Goal: Information Seeking & Learning: Learn about a topic

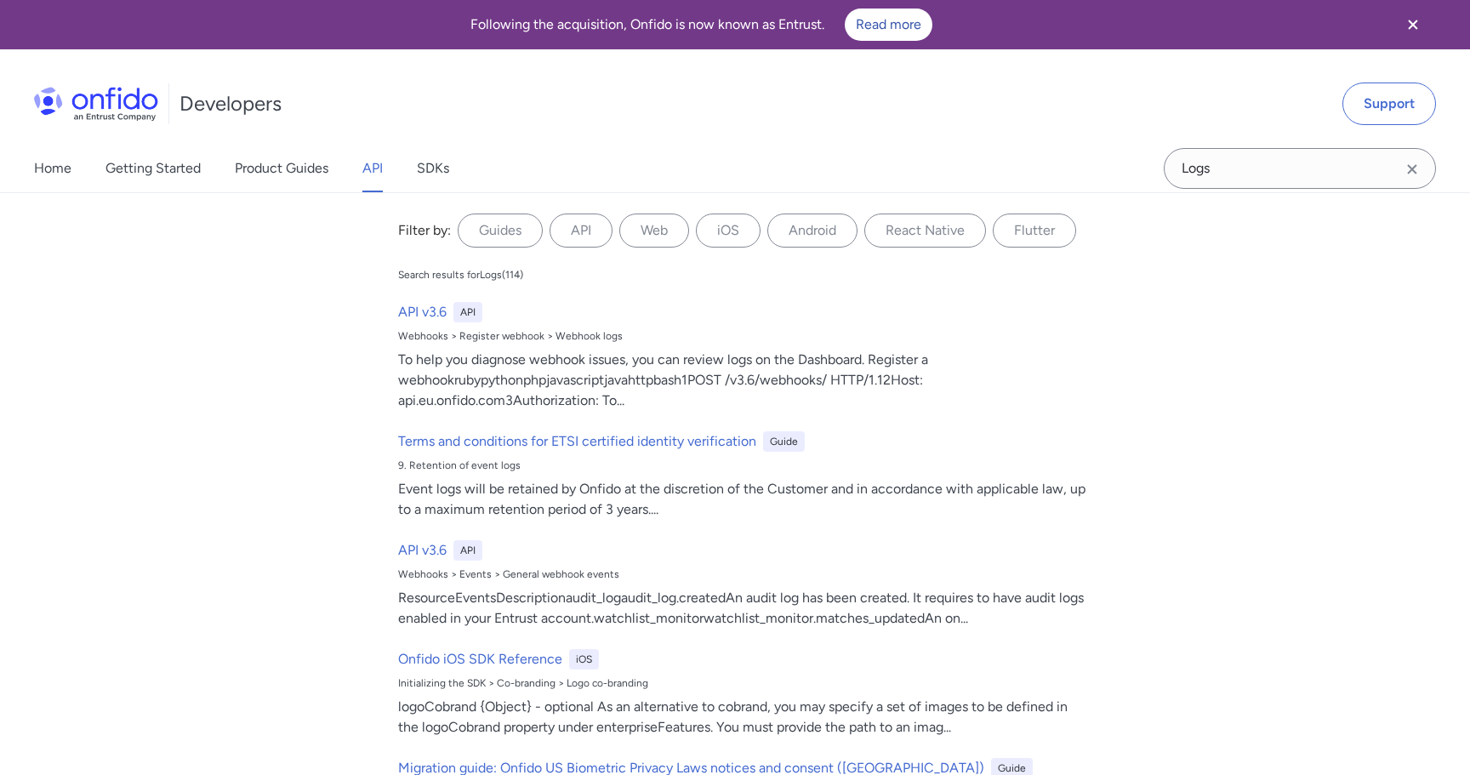
select select "http"
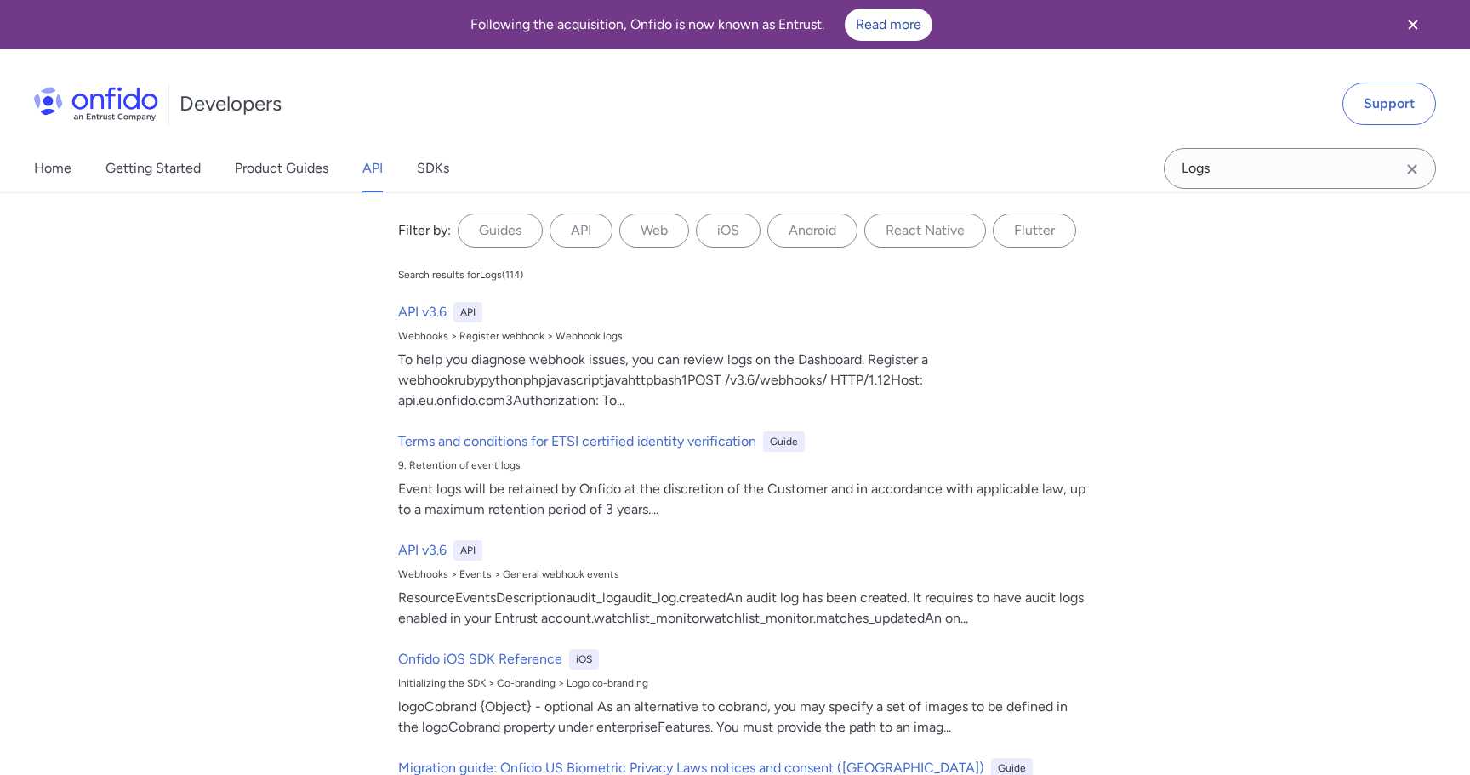
select select "http"
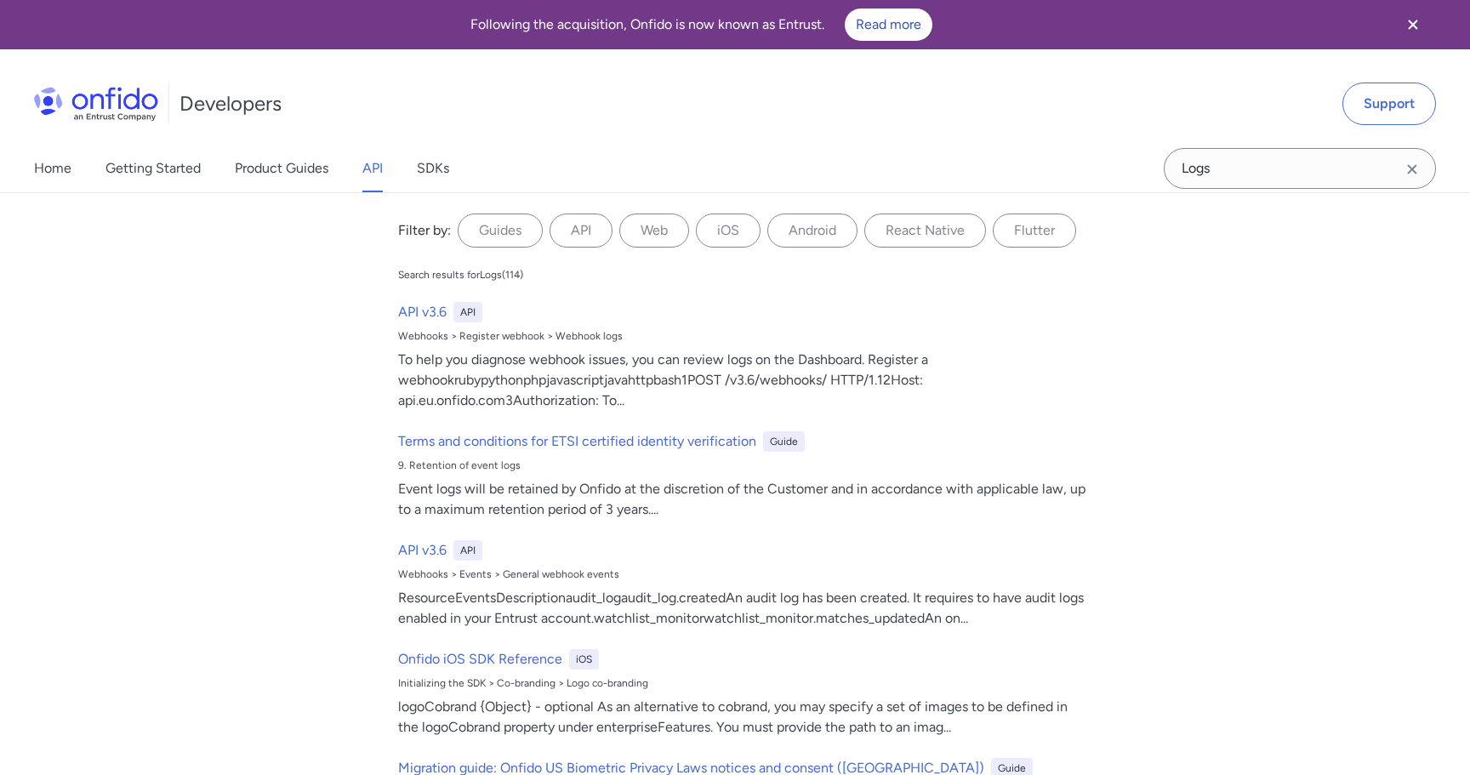
select select "http"
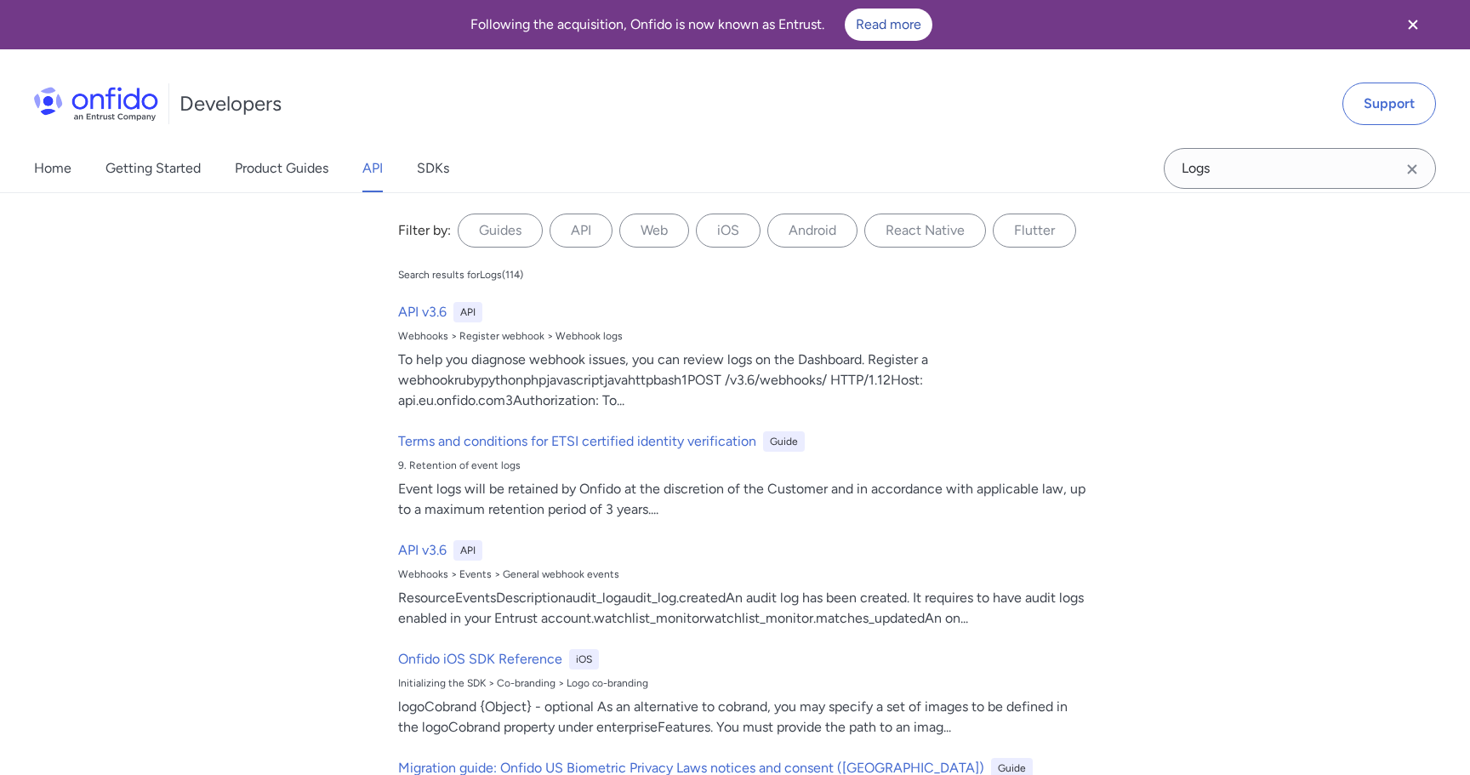
select select "http"
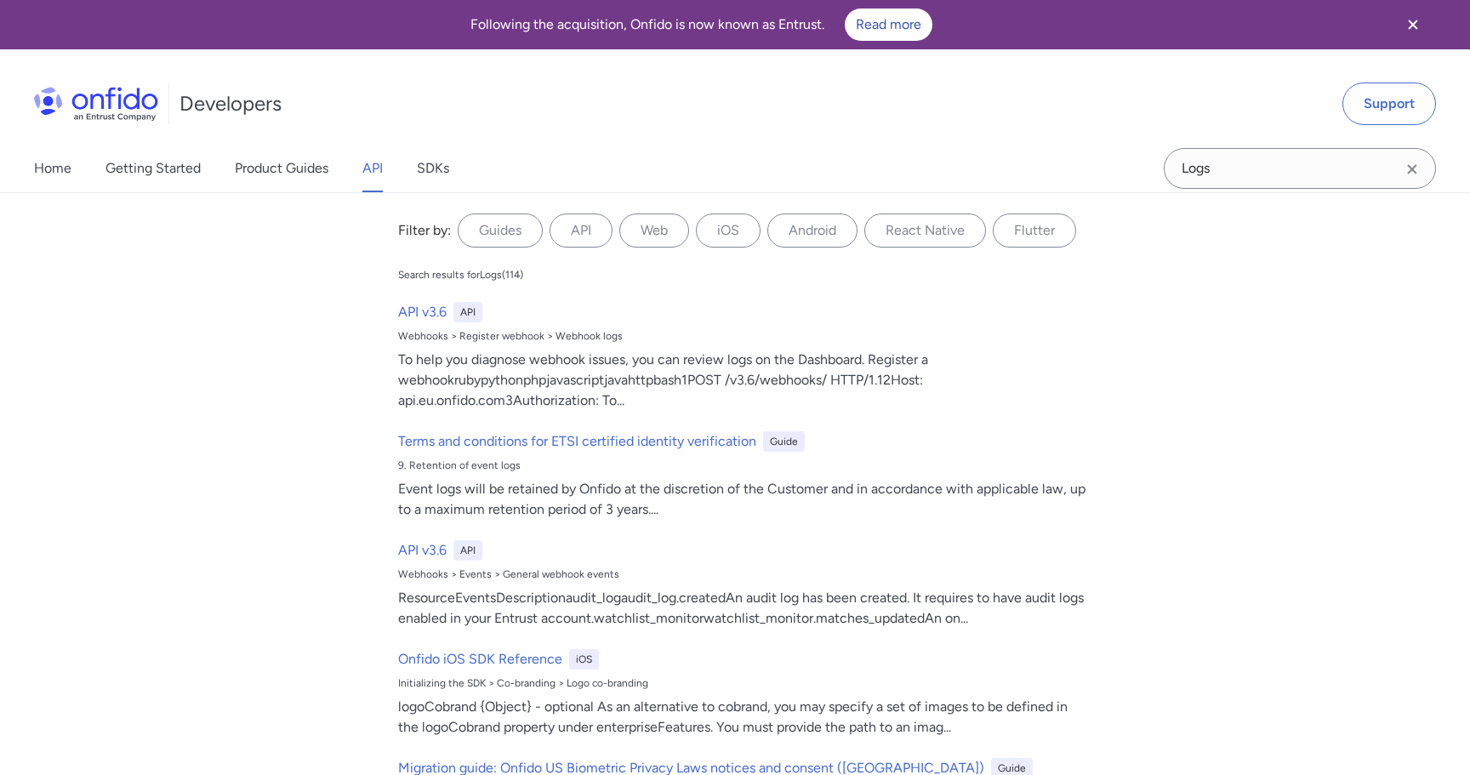
select select "http"
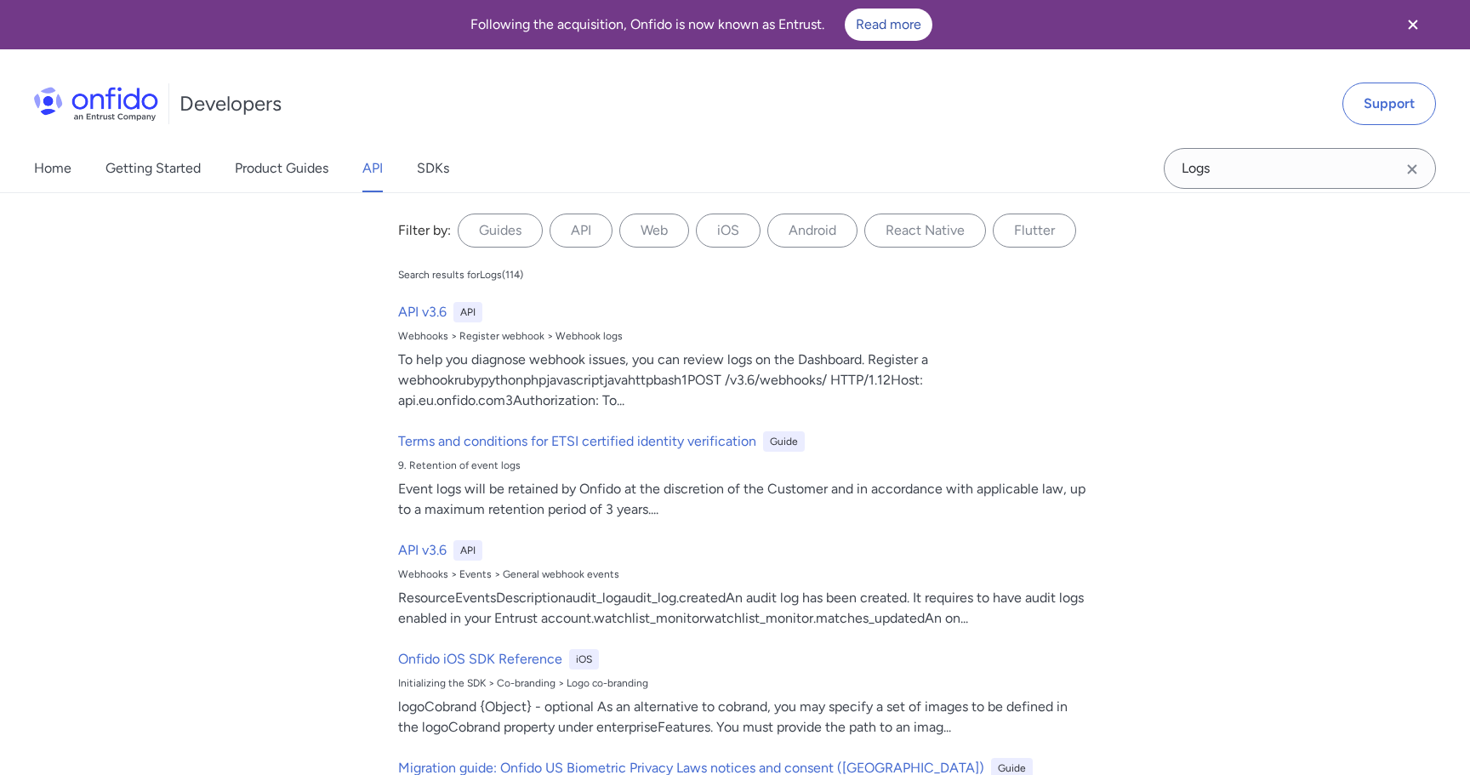
select select "http"
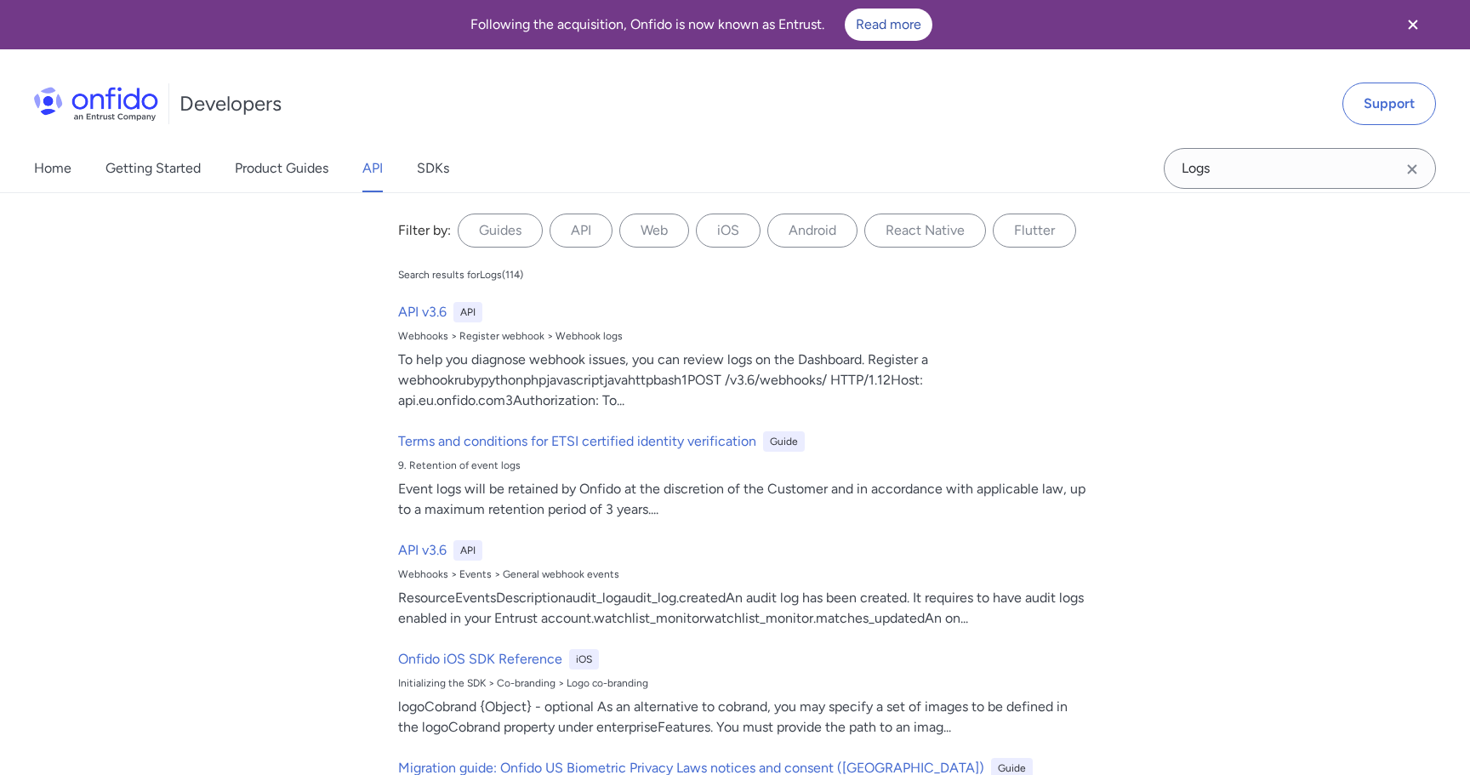
select select "http"
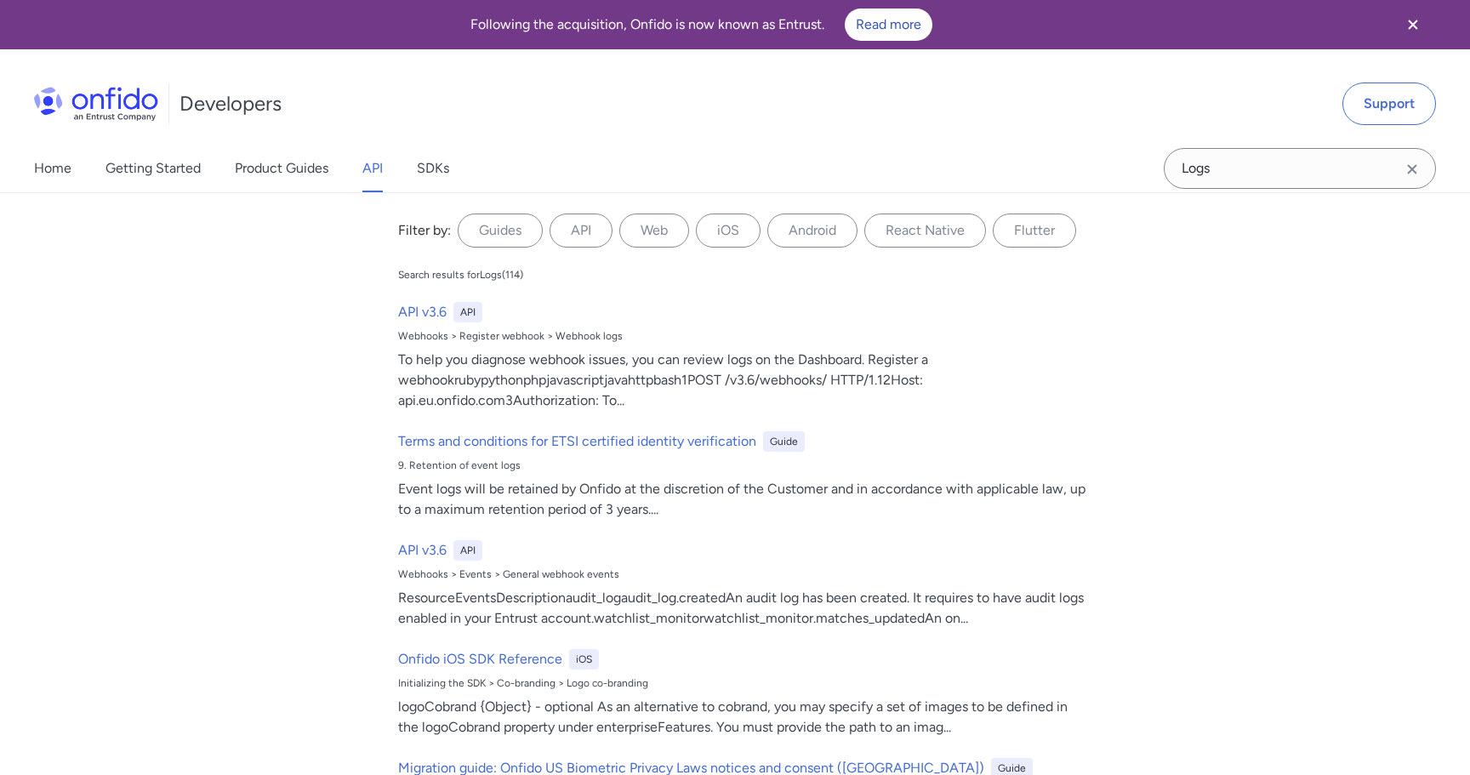
select select "http"
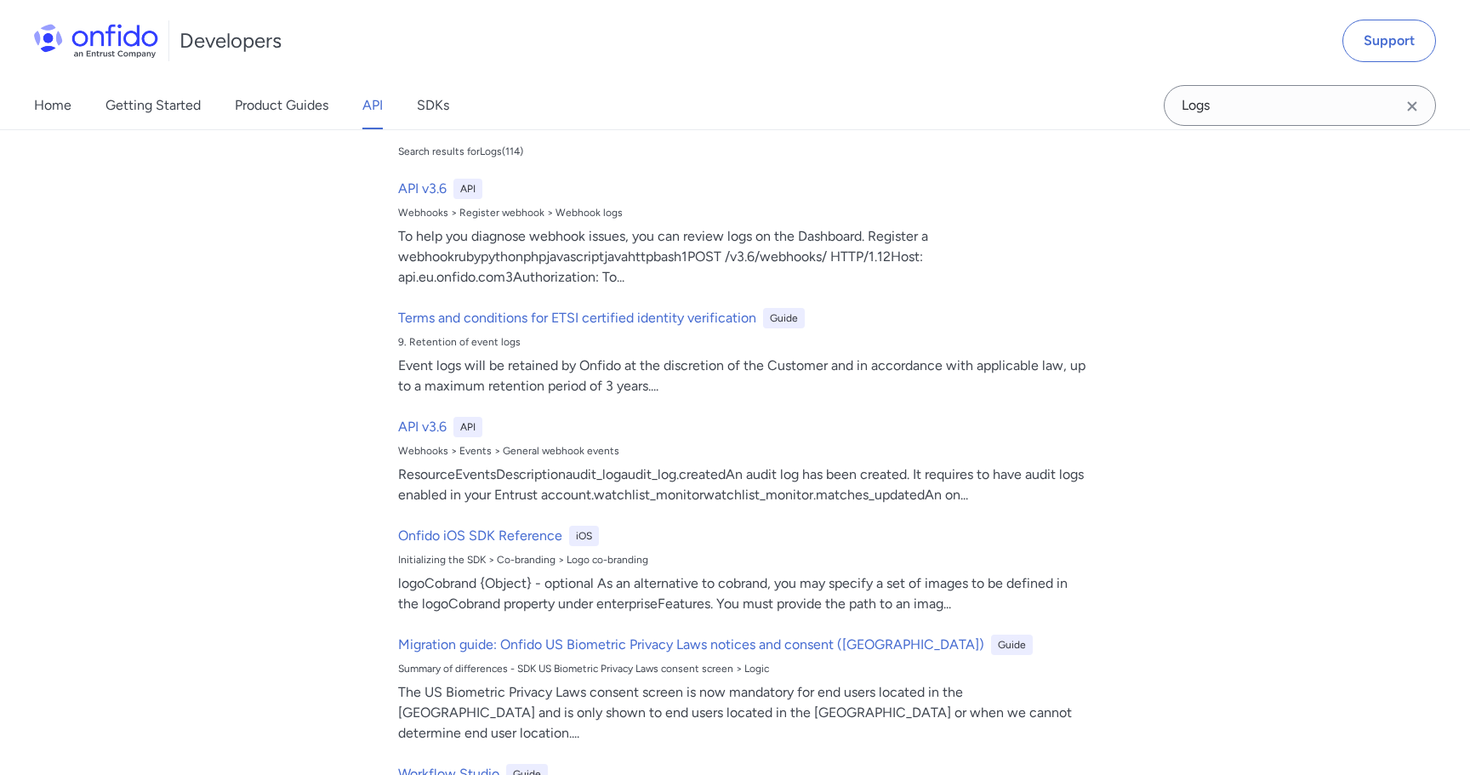
scroll to position [259, 0]
